Goal: Task Accomplishment & Management: Complete application form

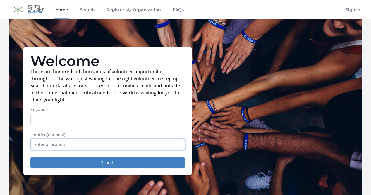
click at [126, 146] on input "text" at bounding box center [107, 144] width 154 height 11
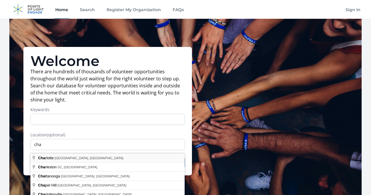
type input "[GEOGRAPHIC_DATA], [GEOGRAPHIC_DATA], [GEOGRAPHIC_DATA]"
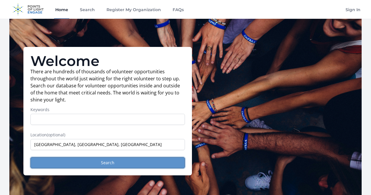
click at [105, 168] on button "Search" at bounding box center [107, 162] width 154 height 11
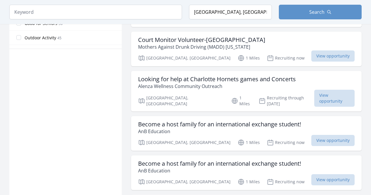
scroll to position [381, 0]
click at [321, 89] on span "View opportunity" at bounding box center [334, 97] width 40 height 17
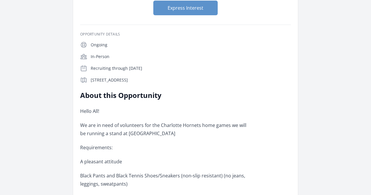
scroll to position [89, 0]
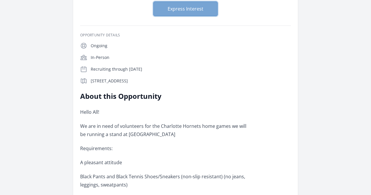
click at [196, 4] on button "Express Interest" at bounding box center [185, 8] width 64 height 15
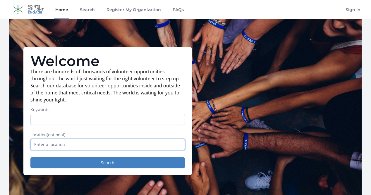
click at [109, 144] on input "text" at bounding box center [107, 144] width 154 height 11
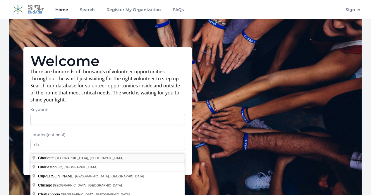
type input "Charlotte, NC, USA"
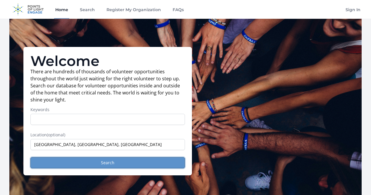
click at [102, 161] on button "Search" at bounding box center [107, 162] width 154 height 11
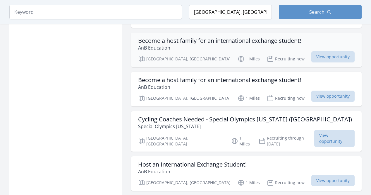
scroll to position [583, 0]
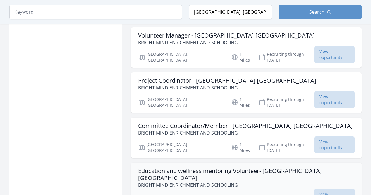
scroll to position [1253, 0]
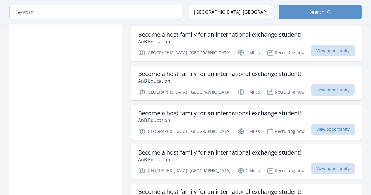
scroll to position [2229, 0]
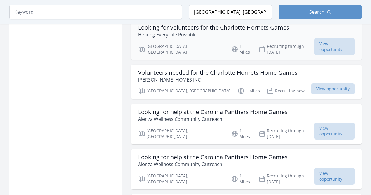
scroll to position [2644, 0]
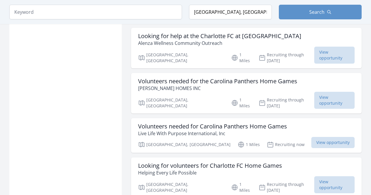
scroll to position [2854, 0]
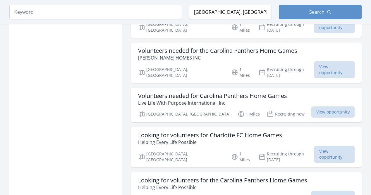
scroll to position [2887, 0]
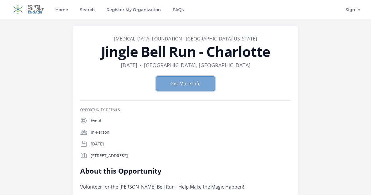
click at [206, 85] on button "Get More Info" at bounding box center [185, 83] width 59 height 15
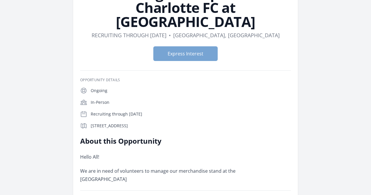
scroll to position [58, 0]
